Goal: Transaction & Acquisition: Purchase product/service

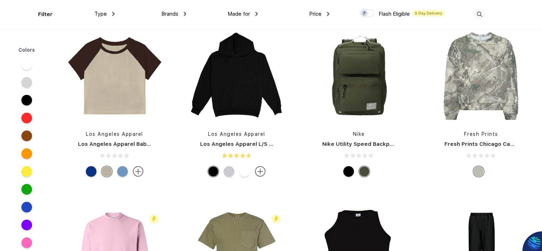
scroll to position [748, 0]
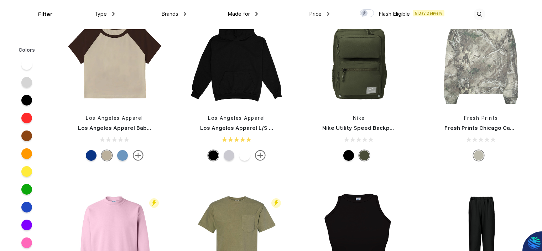
click at [346, 156] on div at bounding box center [348, 155] width 11 height 11
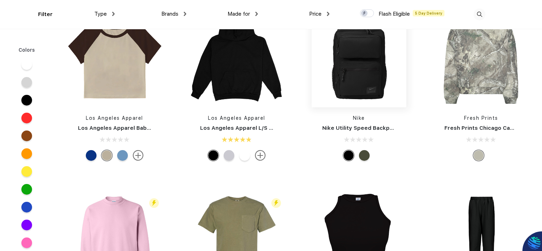
click at [367, 88] on img at bounding box center [359, 59] width 95 height 95
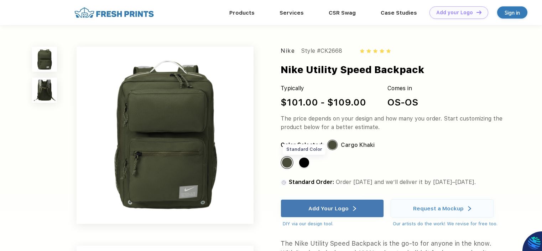
click at [303, 160] on div "Standard Color" at bounding box center [304, 162] width 10 height 10
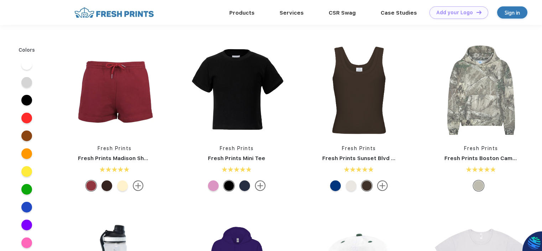
scroll to position [332, 0]
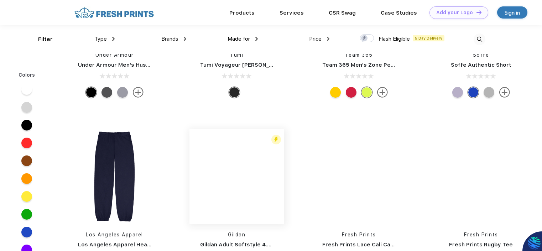
scroll to position [5848, 0]
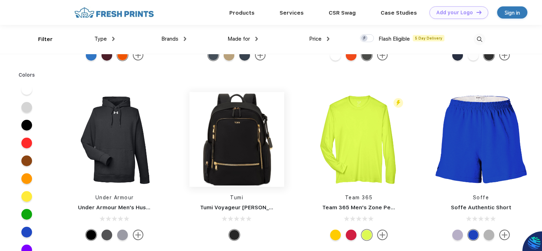
click at [258, 149] on img at bounding box center [236, 139] width 95 height 95
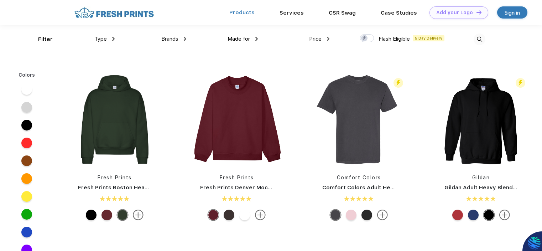
click at [239, 14] on link "Products" at bounding box center [241, 12] width 25 height 6
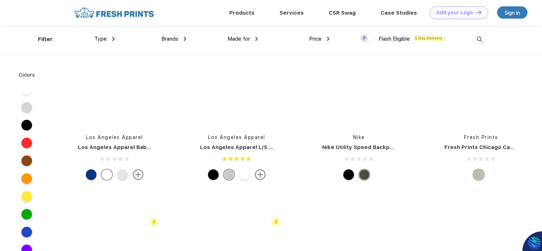
scroll to position [677, 0]
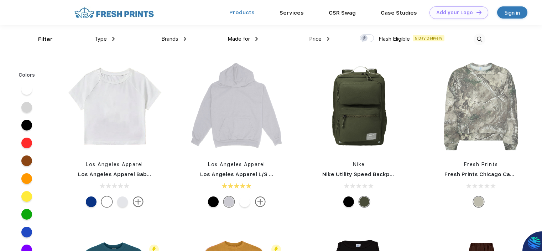
click at [251, 14] on link "Products" at bounding box center [241, 12] width 25 height 6
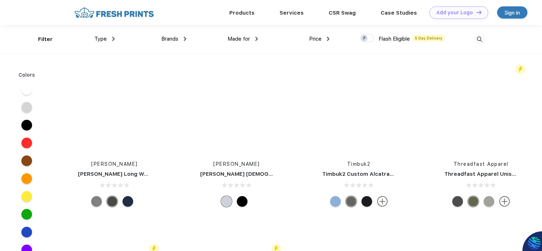
scroll to position [13966, 0]
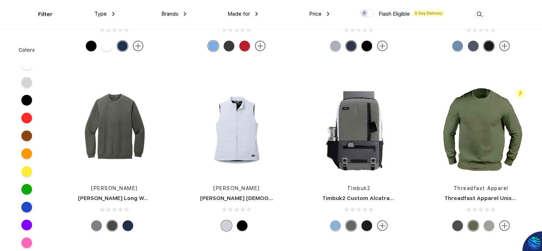
click at [365, 135] on img at bounding box center [359, 130] width 95 height 95
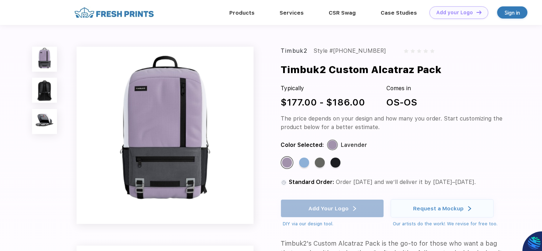
click at [42, 125] on img at bounding box center [44, 121] width 25 height 25
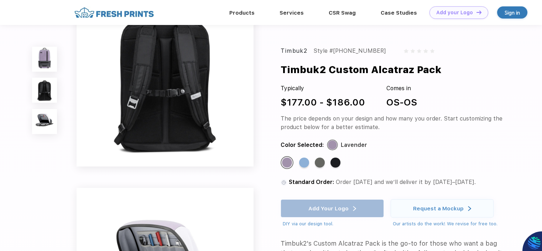
scroll to position [371, 0]
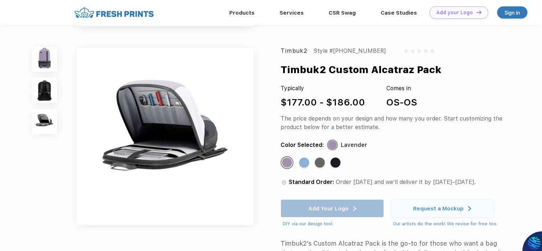
click at [47, 98] on img at bounding box center [44, 90] width 25 height 25
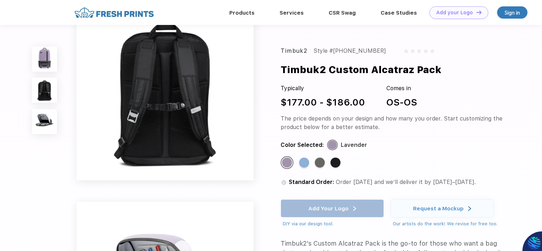
click at [43, 62] on img at bounding box center [44, 59] width 25 height 25
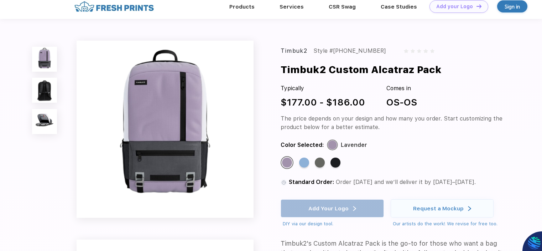
scroll to position [0, 0]
